Goal: Check status

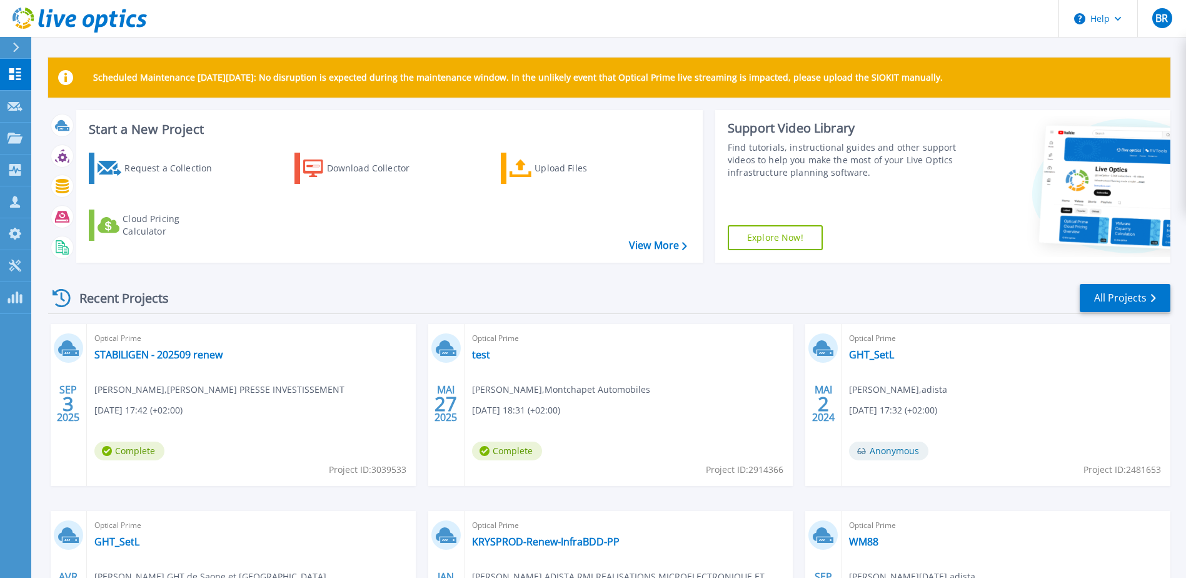
drag, startPoint x: 556, startPoint y: 166, endPoint x: 550, endPoint y: 187, distance: 22.2
click at [556, 165] on div "Upload Files" at bounding box center [585, 168] width 100 height 25
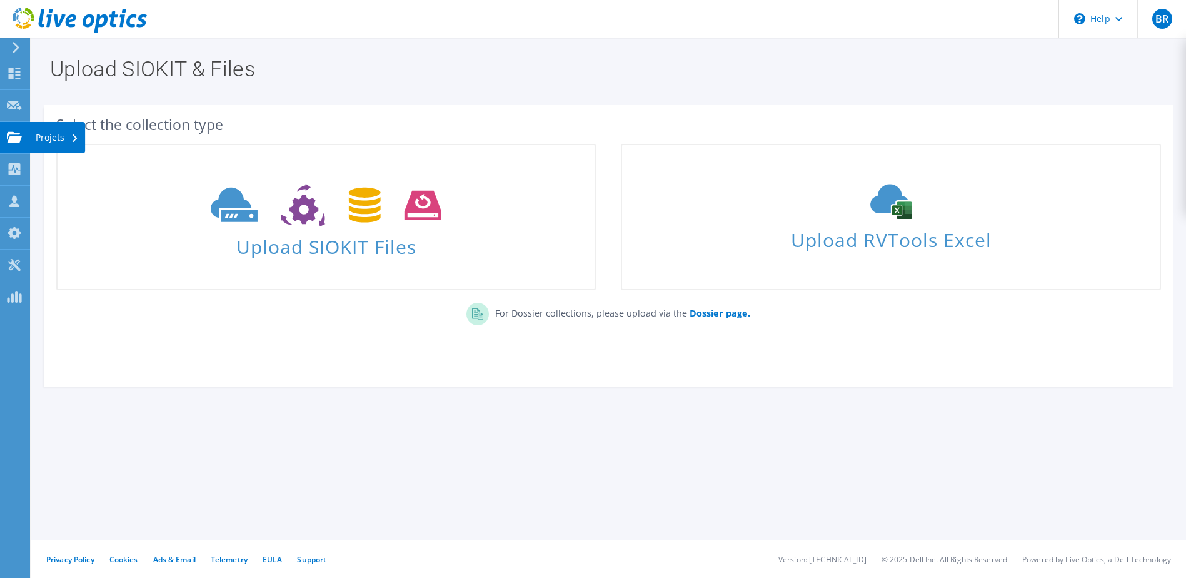
click at [33, 138] on div "Projets" at bounding box center [57, 137] width 56 height 31
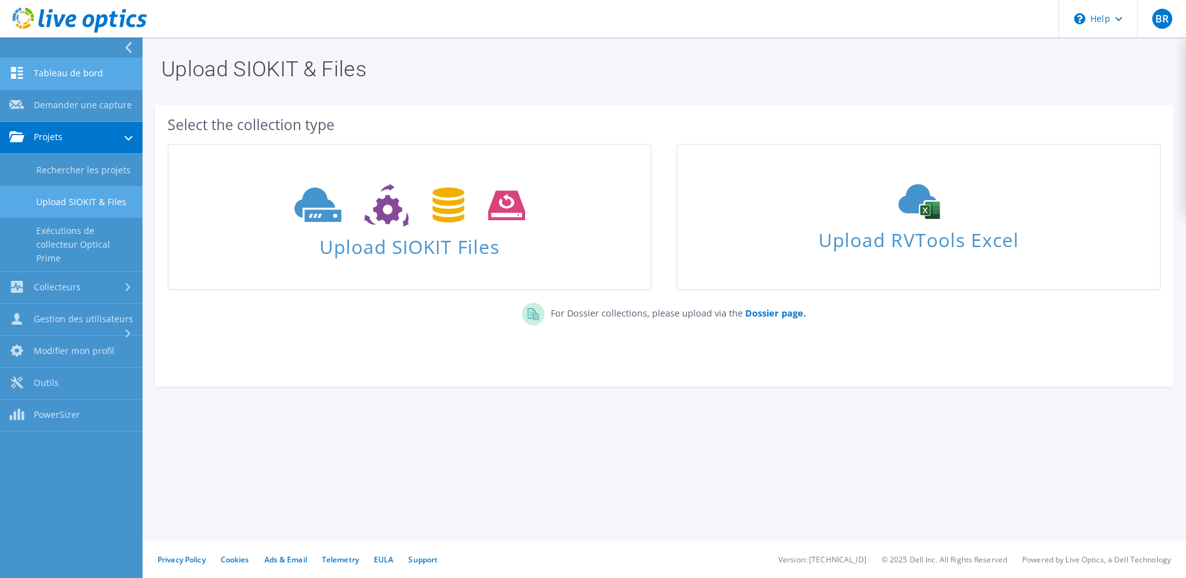
click at [54, 64] on link "Tableau de bord" at bounding box center [71, 74] width 143 height 32
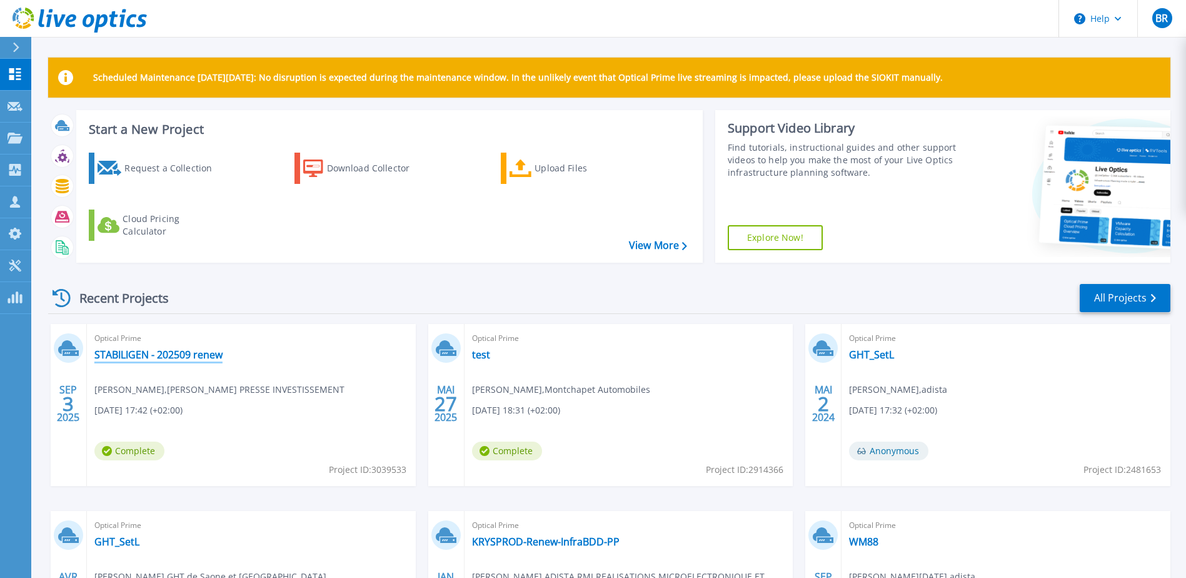
click at [178, 354] on link "STABILIGEN - 202509 renew" at bounding box center [158, 354] width 128 height 13
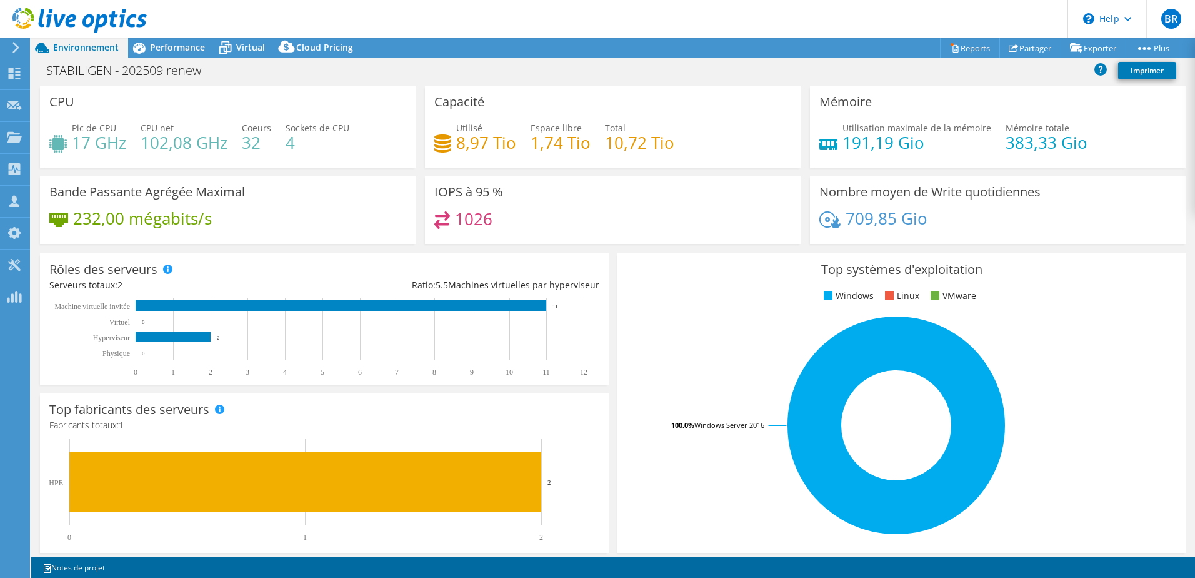
select select "EUFrankfurt"
select select "EUR"
